Goal: Navigation & Orientation: Find specific page/section

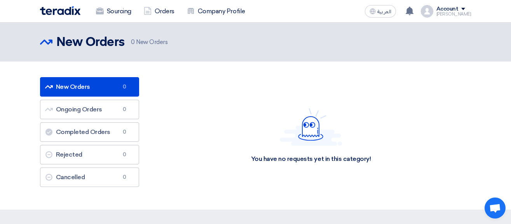
click at [61, 10] on img at bounding box center [60, 10] width 40 height 9
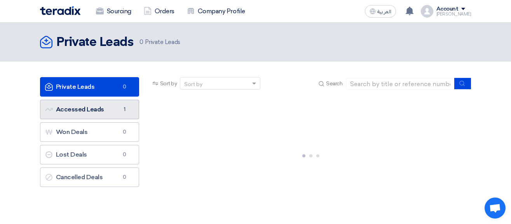
click at [98, 111] on link "Accessed Leads Accessed Leads 1" at bounding box center [89, 109] width 99 height 19
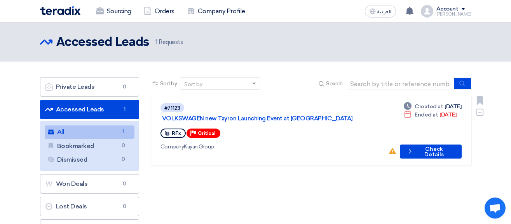
click at [168, 131] on use at bounding box center [167, 133] width 4 height 5
click at [235, 115] on link "VOLKSWAGEN new Tayron Launching Event at Azha" at bounding box center [259, 118] width 194 height 7
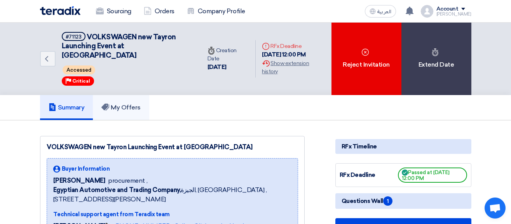
click at [128, 104] on link "My Offers" at bounding box center [121, 107] width 56 height 25
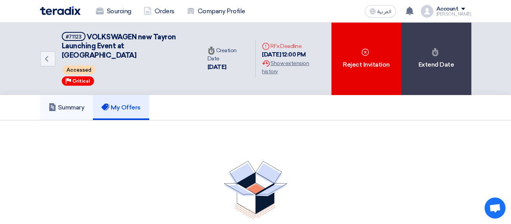
click at [77, 102] on link "Summary" at bounding box center [66, 107] width 53 height 25
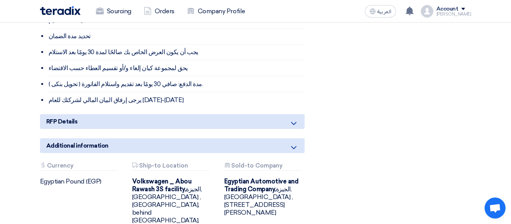
scroll to position [1383, 0]
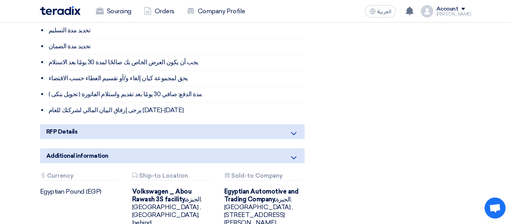
click at [291, 129] on icon at bounding box center [293, 133] width 9 height 9
click at [293, 129] on icon at bounding box center [293, 133] width 9 height 9
click at [292, 129] on icon at bounding box center [293, 133] width 9 height 9
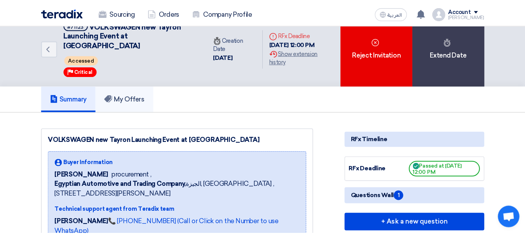
scroll to position [0, 0]
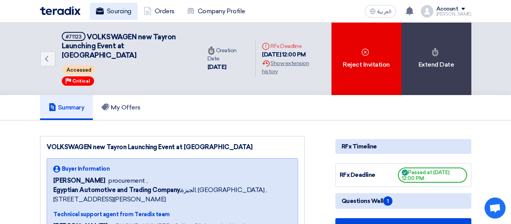
click at [110, 11] on link "Sourcing" at bounding box center [114, 11] width 48 height 17
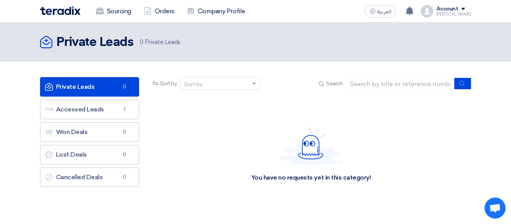
click at [46, 42] on use at bounding box center [46, 42] width 12 height 12
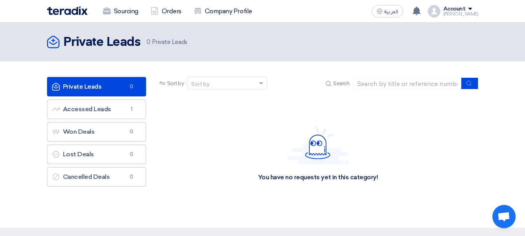
click at [73, 7] on img at bounding box center [67, 10] width 40 height 9
click at [462, 12] on div "[PERSON_NAME]" at bounding box center [461, 14] width 35 height 4
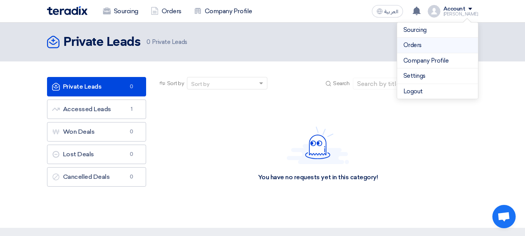
click at [435, 43] on link "Orders" at bounding box center [437, 45] width 68 height 9
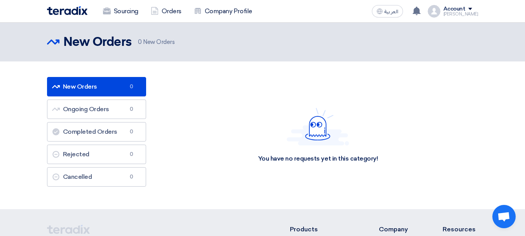
click at [469, 14] on div "[PERSON_NAME]" at bounding box center [461, 14] width 35 height 4
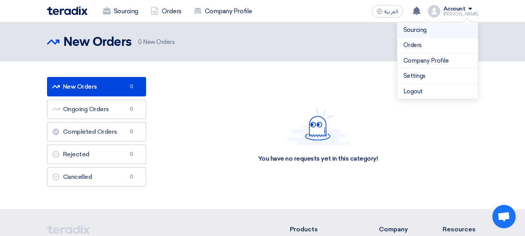
click at [445, 31] on link "Sourcing" at bounding box center [437, 30] width 68 height 9
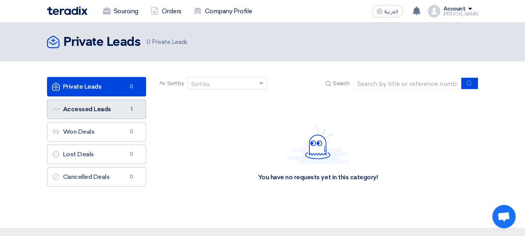
click at [88, 108] on link "Accessed Leads Accessed Leads 1" at bounding box center [96, 109] width 99 height 19
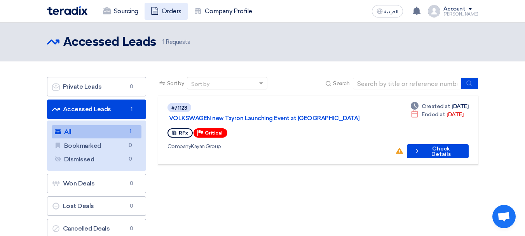
click at [165, 12] on link "Orders" at bounding box center [166, 11] width 43 height 17
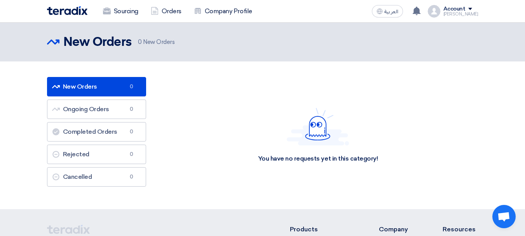
click at [472, 14] on div "[PERSON_NAME]" at bounding box center [461, 14] width 35 height 4
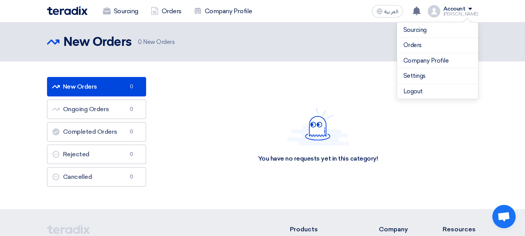
click at [472, 14] on div "[PERSON_NAME]" at bounding box center [461, 14] width 35 height 4
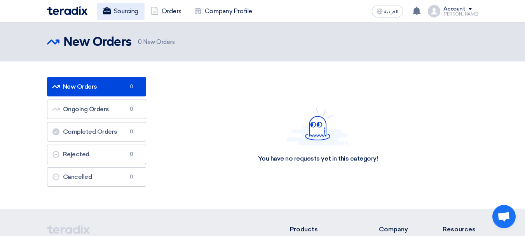
click at [112, 14] on link "Sourcing" at bounding box center [121, 11] width 48 height 17
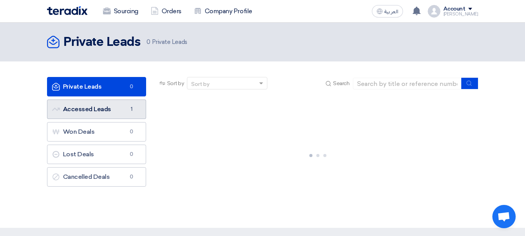
click at [119, 109] on link "Accessed Leads Accessed Leads 1" at bounding box center [96, 109] width 99 height 19
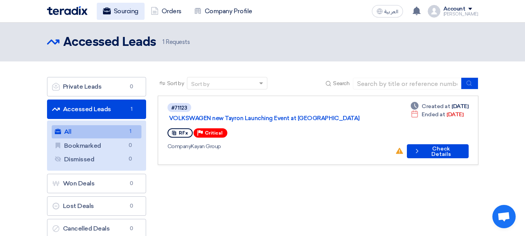
click at [113, 10] on link "Sourcing" at bounding box center [121, 11] width 48 height 17
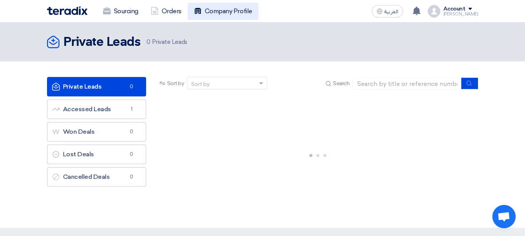
click at [226, 10] on link "Company Profile" at bounding box center [223, 11] width 71 height 17
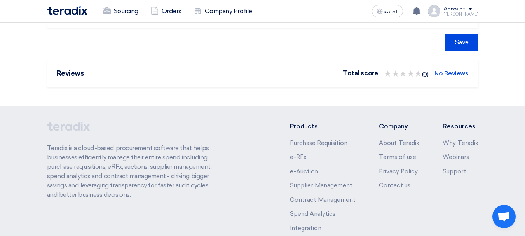
scroll to position [1322, 0]
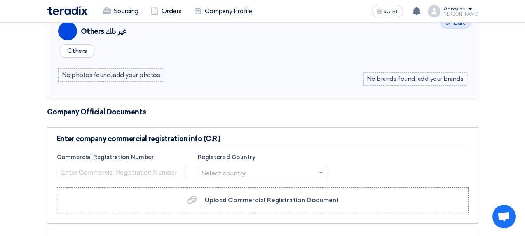
scroll to position [1088, 0]
